Goal: Task Accomplishment & Management: Use online tool/utility

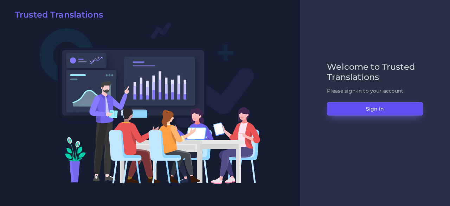
click at [375, 109] on button "Sign in" at bounding box center [375, 108] width 96 height 13
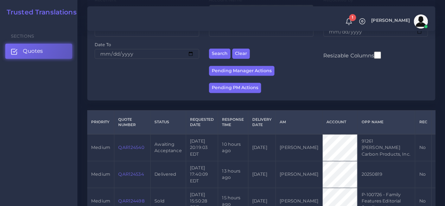
scroll to position [106, 0]
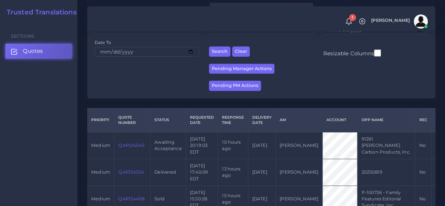
click at [139, 148] on link "QAR124540" at bounding box center [131, 144] width 26 height 5
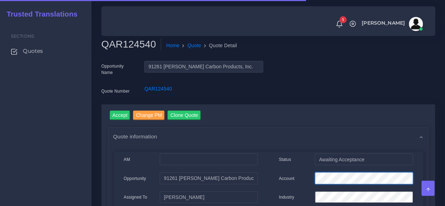
click at [305, 175] on div "Account" at bounding box center [346, 179] width 145 height 14
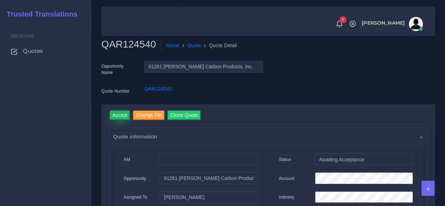
click at [125, 114] on input "Accept" at bounding box center [120, 114] width 21 height 9
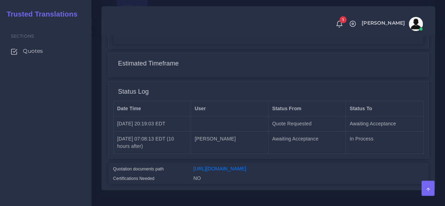
scroll to position [592, 0]
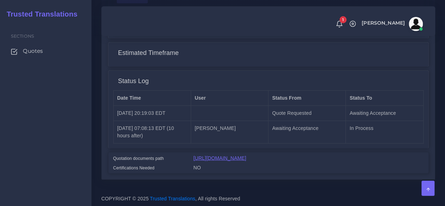
click at [246, 155] on link "[URL][DOMAIN_NAME]" at bounding box center [220, 158] width 53 height 6
click at [236, 155] on link "https://workdrive.zoho.com/fgoh3e43b1a1fe2124b65bedd7c3c51a0e040/teams/fgoh3e43…" at bounding box center [220, 158] width 53 height 6
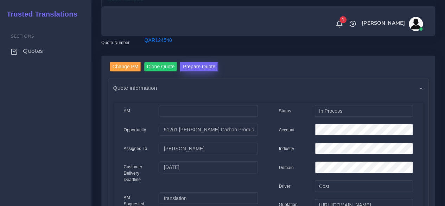
scroll to position [64, 0]
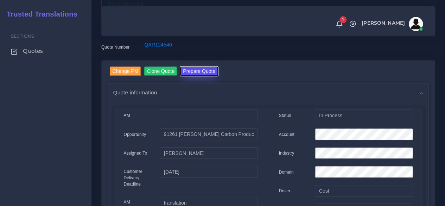
click at [196, 72] on button "Prepare Quote" at bounding box center [199, 70] width 38 height 9
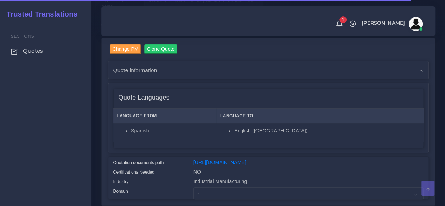
scroll to position [176, 0]
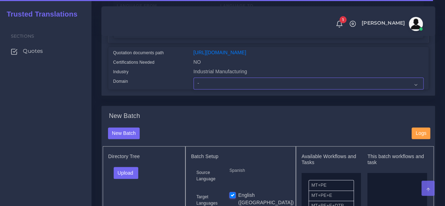
click at [203, 89] on select "- Advertising and Media Agriculture, Forestry and Fishing Architecture, Buildin…" at bounding box center [309, 83] width 230 height 12
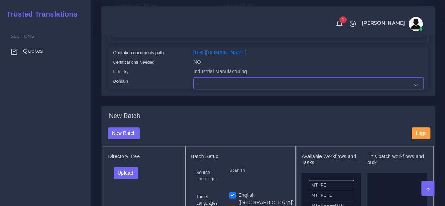
select select "Industrial Manufacturing"
click at [194, 89] on select "- Advertising and Media Agriculture, Forestry and Fishing Architecture, Buildin…" at bounding box center [309, 83] width 230 height 12
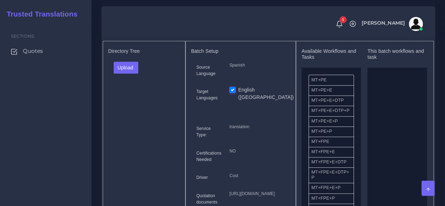
scroll to position [281, 0]
click at [129, 73] on button "Upload" at bounding box center [126, 67] width 25 height 12
click at [130, 98] on label "Files" at bounding box center [138, 93] width 49 height 9
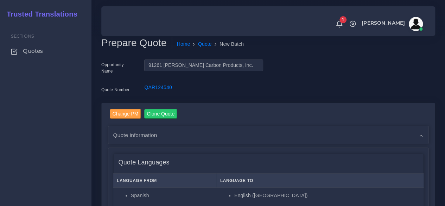
scroll to position [0, 0]
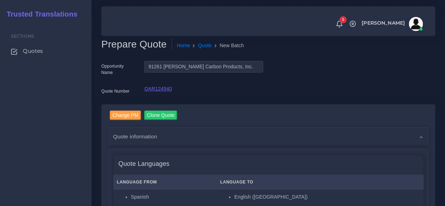
click at [165, 89] on link "QAR124540" at bounding box center [157, 89] width 27 height 6
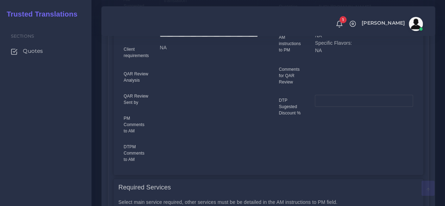
scroll to position [422, 0]
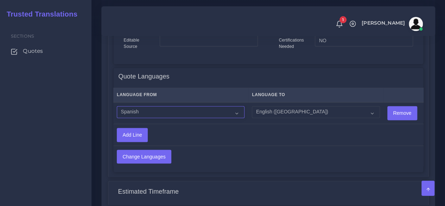
click at [178, 110] on select "Acoli Afar Afrikaans Akan Akateko Albanian American Sign Language (ASL) Amharic…" at bounding box center [181, 112] width 128 height 12
select select "14001"
click at [117, 106] on select "Acoli Afar Afrikaans Akan Akateko Albanian American Sign Language (ASL) Amharic…" at bounding box center [181, 112] width 128 height 12
click at [260, 109] on select "Acoli Afar Afrikaans Akan Akateko Albanian American Sign Language (ASL) Amharic…" at bounding box center [316, 112] width 128 height 12
select select "15011"
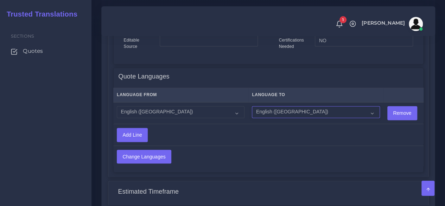
click at [252, 106] on select "Acoli Afar Afrikaans Akan Akateko Albanian American Sign Language (ASL) Amharic…" at bounding box center [316, 112] width 128 height 12
click at [163, 159] on input "Change Languages" at bounding box center [144, 156] width 54 height 13
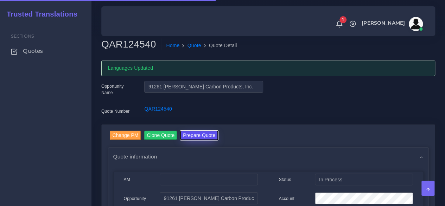
click at [203, 137] on button "Prepare Quote" at bounding box center [199, 135] width 38 height 9
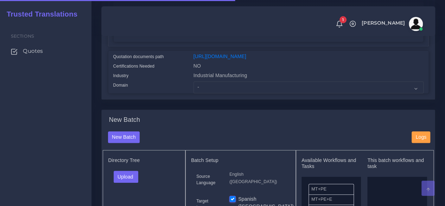
scroll to position [176, 0]
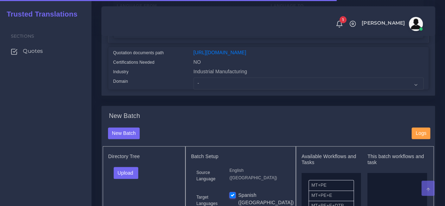
click at [214, 77] on div "Industrial Manufacturing" at bounding box center [308, 72] width 241 height 9
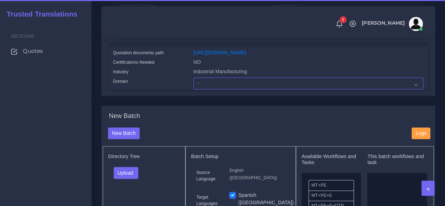
click at [214, 89] on select "- Advertising and Media Agriculture, Forestry and Fishing Architecture, Buildin…" at bounding box center [309, 83] width 230 height 12
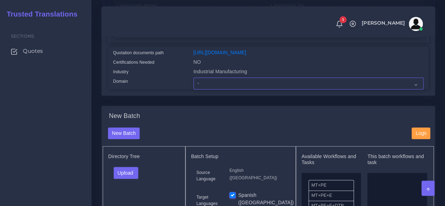
select select "Industrial Manufacturing"
click at [194, 89] on select "- Advertising and Media Agriculture, Forestry and Fishing Architecture, Buildin…" at bounding box center [309, 83] width 230 height 12
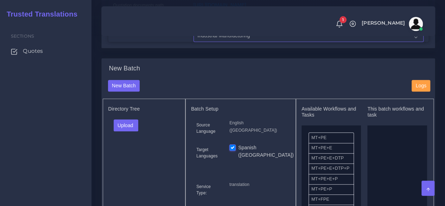
scroll to position [281, 0]
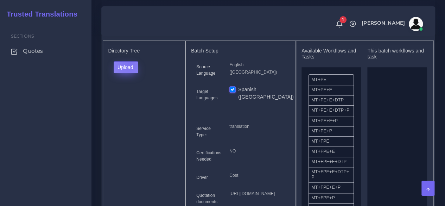
click at [128, 73] on button "Upload" at bounding box center [126, 67] width 25 height 12
click at [130, 98] on label "Files" at bounding box center [138, 93] width 49 height 9
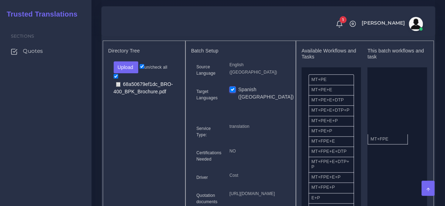
drag, startPoint x: 318, startPoint y: 158, endPoint x: 379, endPoint y: 151, distance: 61.3
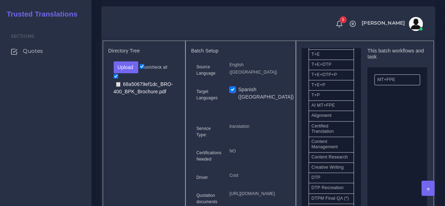
scroll to position [176, 0]
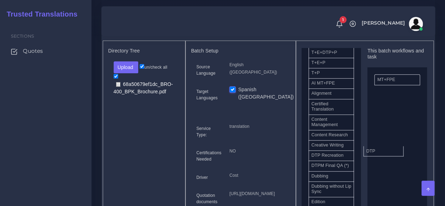
drag, startPoint x: 329, startPoint y: 178, endPoint x: 384, endPoint y: 166, distance: 56.3
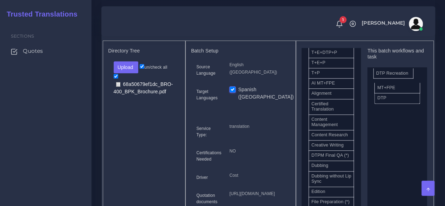
drag, startPoint x: 341, startPoint y: 175, endPoint x: 406, endPoint y: 85, distance: 110.9
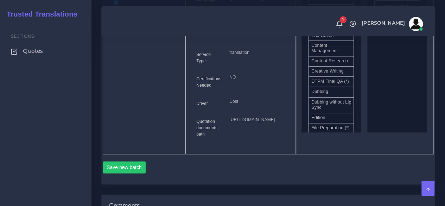
scroll to position [422, 0]
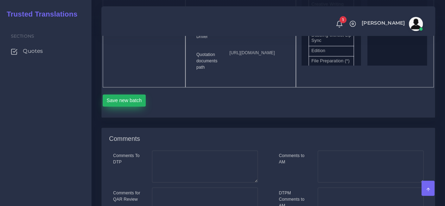
click at [132, 106] on button "Save new batch" at bounding box center [124, 100] width 43 height 12
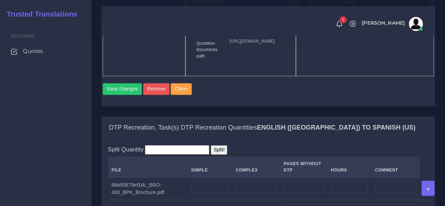
scroll to position [563, 0]
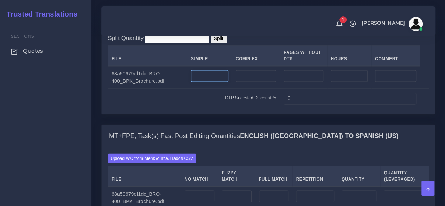
click at [217, 82] on input "number" at bounding box center [209, 76] width 37 height 12
type input "1"
click at [241, 82] on input "number" at bounding box center [256, 76] width 40 height 12
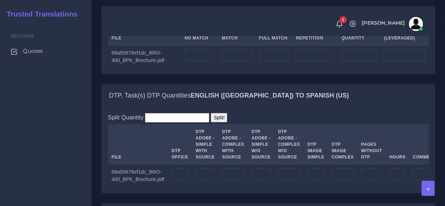
scroll to position [774, 0]
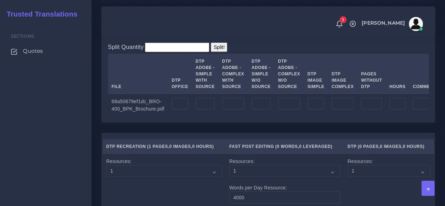
type input "3"
click at [208, 110] on input "number" at bounding box center [205, 104] width 19 height 12
type input "1"
click at [228, 110] on input "number" at bounding box center [233, 104] width 22 height 12
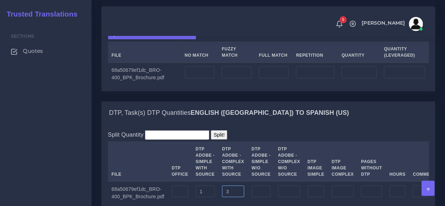
scroll to position [668, 0]
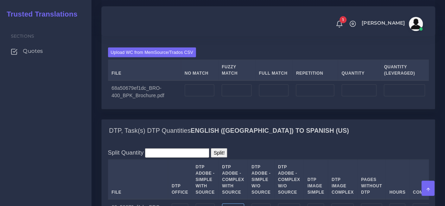
type input "3"
click at [197, 96] on input "number" at bounding box center [200, 90] width 30 height 12
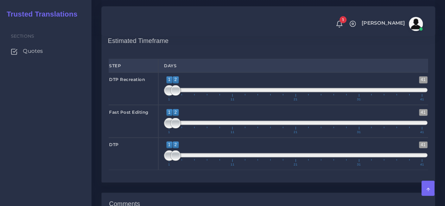
scroll to position [985, 0]
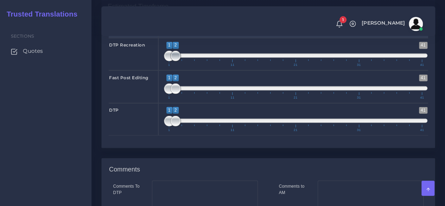
type input "640"
type input "1;1"
drag, startPoint x: 175, startPoint y: 110, endPoint x: 164, endPoint y: 113, distance: 10.9
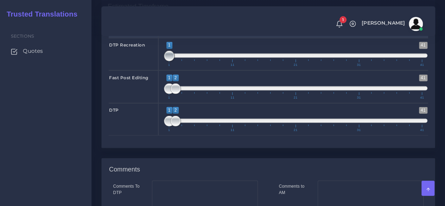
click at [164, 66] on span "1 41 1 1 1 — 1 1 11 21 31 41" at bounding box center [296, 54] width 264 height 25
type input "1;1"
drag, startPoint x: 175, startPoint y: 144, endPoint x: 160, endPoint y: 144, distance: 14.8
click at [160, 103] on div "1 41 1 2 1 — 2 1 11 21 31 41 1;1" at bounding box center [295, 86] width 275 height 32
type input "1;1"
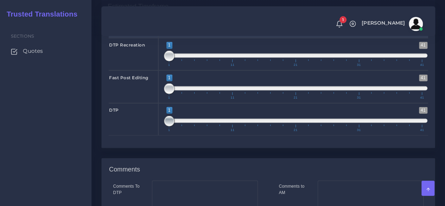
drag, startPoint x: 172, startPoint y: 173, endPoint x: 152, endPoint y: 174, distance: 20.1
click at [152, 135] on div "DTP 1 41 1 1 1 — 1 1 11 21 31 41 1;1" at bounding box center [268, 119] width 330 height 32
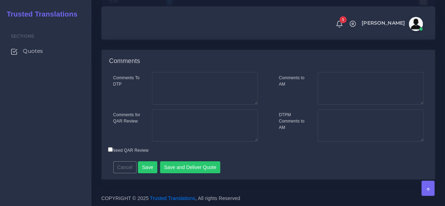
scroll to position [1126, 0]
click at [335, 102] on textarea "Comments to AM" at bounding box center [371, 88] width 106 height 32
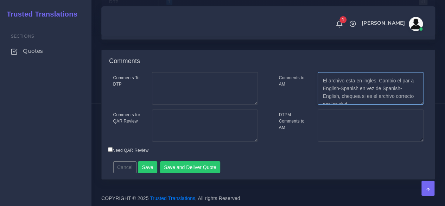
scroll to position [3, 0]
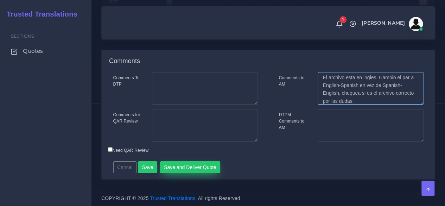
type textarea "El archivo esta en ingles. Cambio el par a English-Spanish en vez de Spanish-En…"
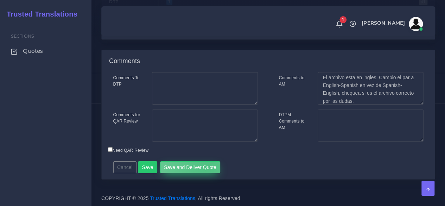
click at [204, 173] on button "Save and Deliver Quote" at bounding box center [190, 167] width 61 height 12
